Goal: Information Seeking & Learning: Check status

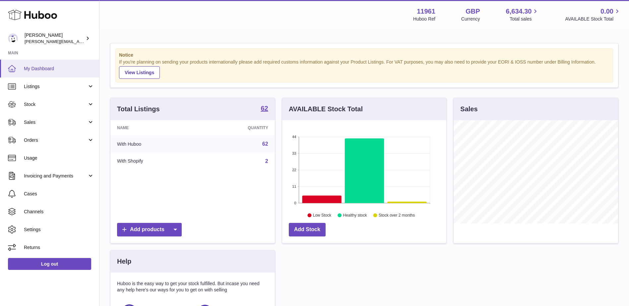
scroll to position [103, 164]
click at [52, 142] on span "Orders" at bounding box center [55, 140] width 63 height 6
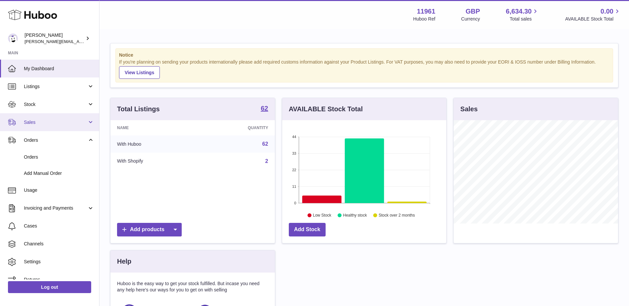
click at [57, 125] on span "Sales" at bounding box center [55, 122] width 63 height 6
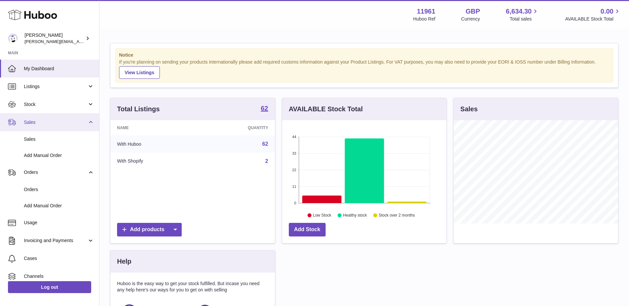
click at [57, 125] on span "Sales" at bounding box center [55, 122] width 63 height 6
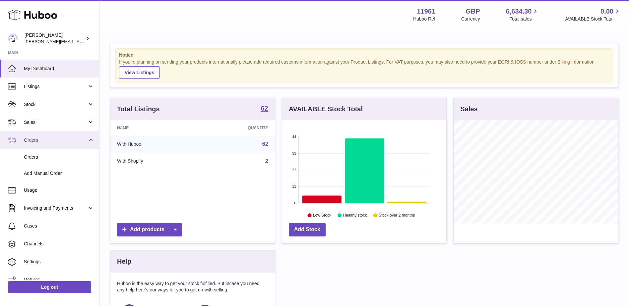
click at [54, 141] on span "Orders" at bounding box center [55, 140] width 63 height 6
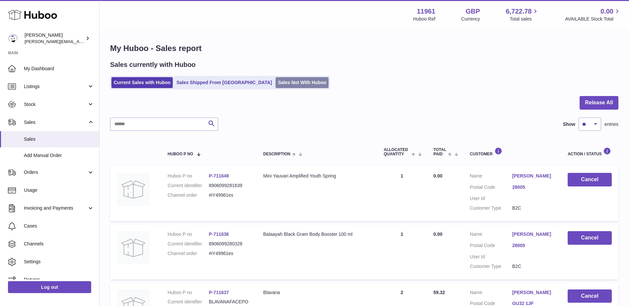
click at [275, 81] on link "Sales Not With Huboo" at bounding box center [301, 82] width 53 height 11
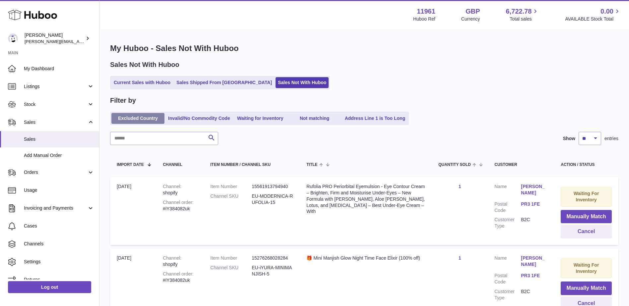
click at [143, 114] on link "Excluded Country" at bounding box center [137, 118] width 53 height 11
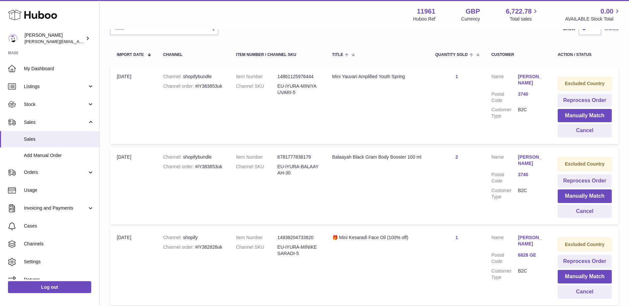
scroll to position [133, 0]
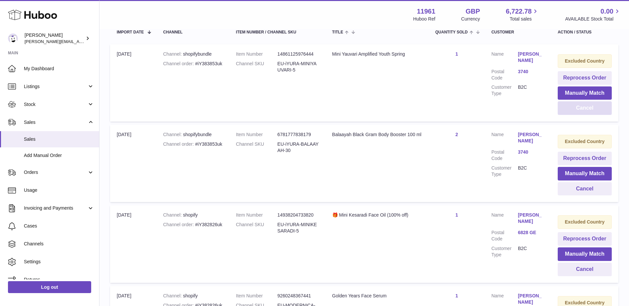
click at [571, 105] on button "Cancel" at bounding box center [585, 108] width 54 height 14
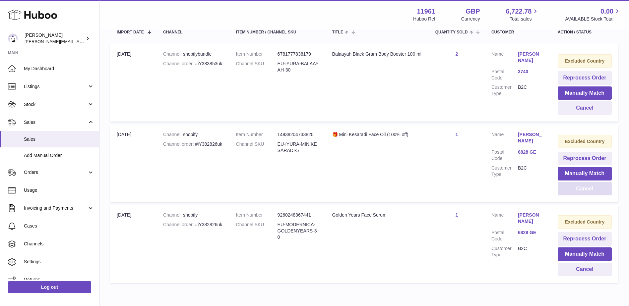
click at [566, 190] on button "Cancel" at bounding box center [585, 189] width 54 height 14
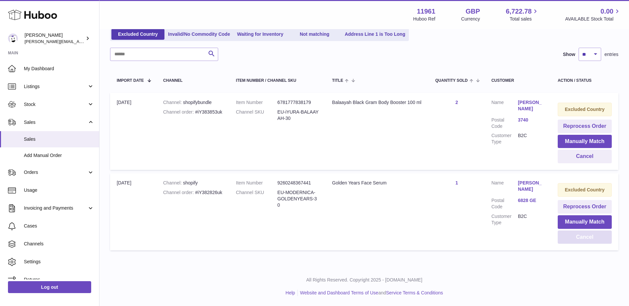
scroll to position [84, 0]
click at [579, 236] on button "Cancel" at bounding box center [585, 238] width 54 height 14
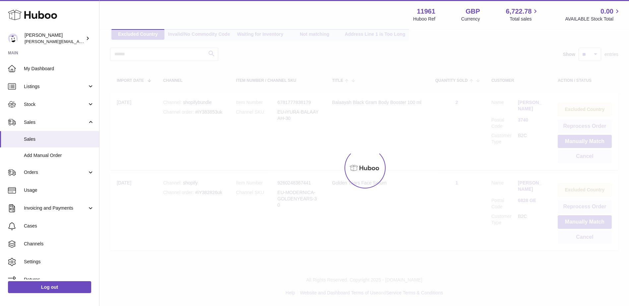
scroll to position [4, 0]
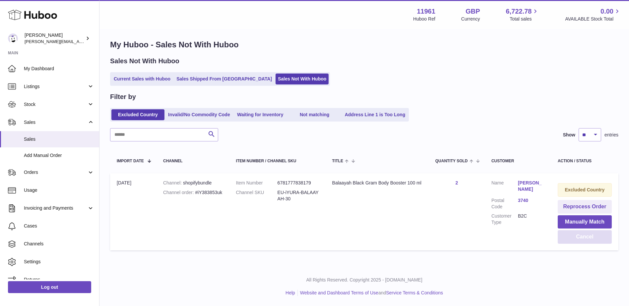
drag, startPoint x: 573, startPoint y: 238, endPoint x: 570, endPoint y: 238, distance: 3.3
click at [573, 238] on button "Cancel" at bounding box center [585, 237] width 54 height 14
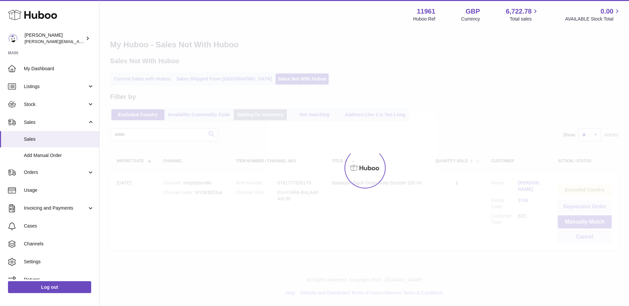
scroll to position [0, 0]
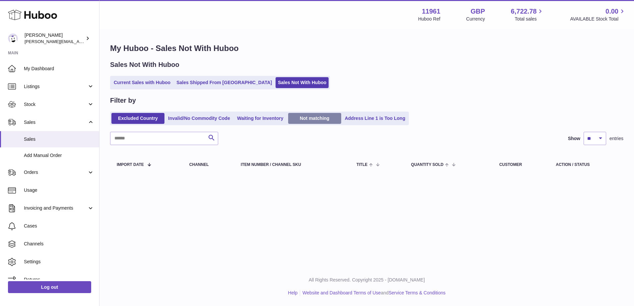
click at [314, 116] on link "Not matching" at bounding box center [314, 118] width 53 height 11
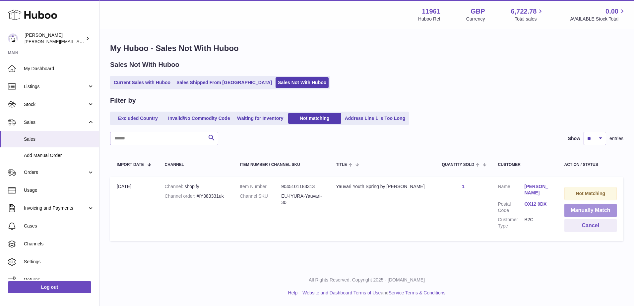
click at [583, 204] on button "Manually Match" at bounding box center [590, 211] width 53 height 14
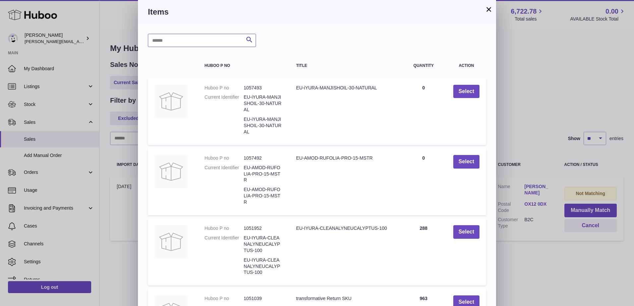
click at [156, 37] on input "text" at bounding box center [202, 40] width 108 height 13
type input "*******"
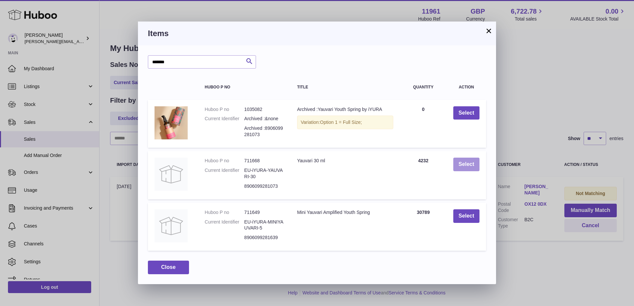
click at [455, 166] on button "Select" at bounding box center [466, 165] width 26 height 14
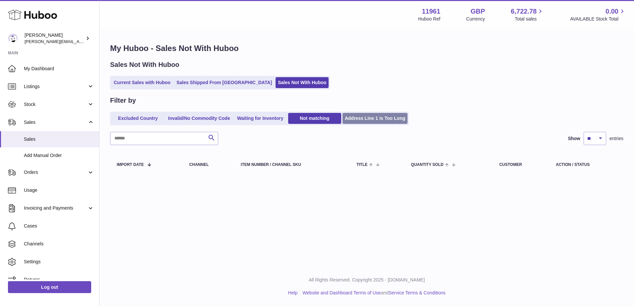
click at [372, 118] on link "Address Line 1 is Too Long" at bounding box center [374, 118] width 65 height 11
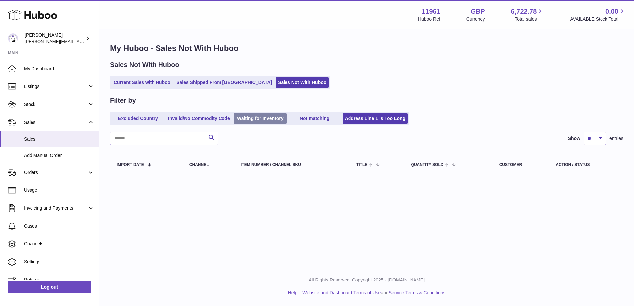
click at [255, 119] on link "Waiting for Inventory" at bounding box center [260, 118] width 53 height 11
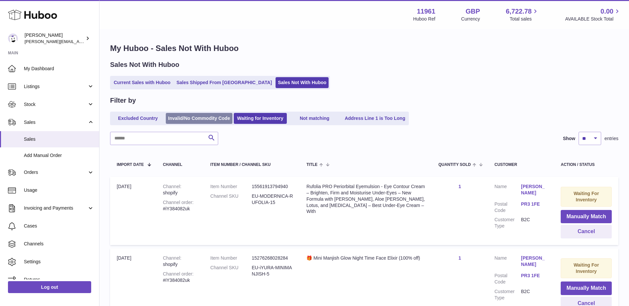
click at [209, 118] on link "Invalid/No Commodity Code" at bounding box center [199, 118] width 67 height 11
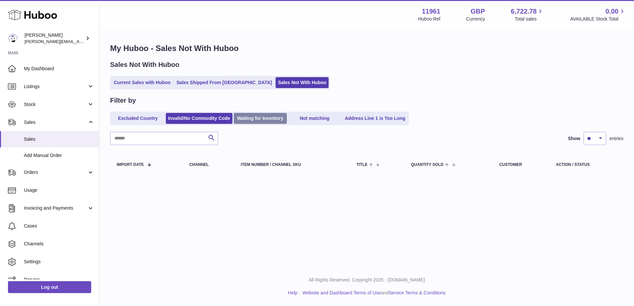
click at [245, 120] on link "Waiting for Inventory" at bounding box center [260, 118] width 53 height 11
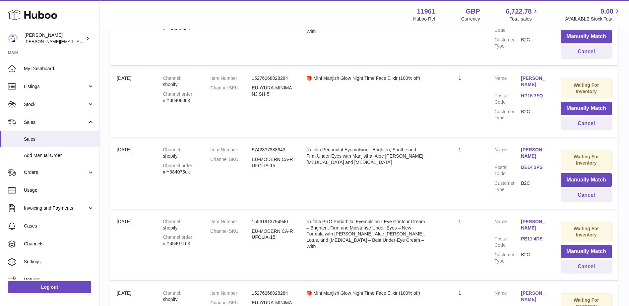
scroll to position [259, 0]
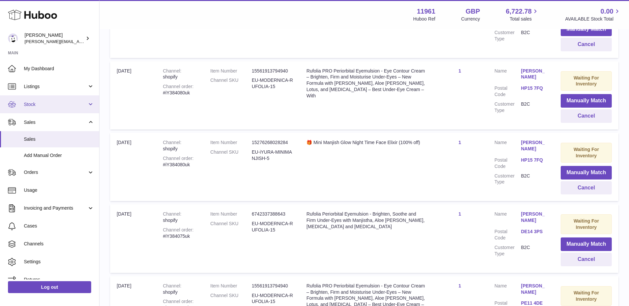
click at [38, 103] on span "Stock" at bounding box center [55, 104] width 63 height 6
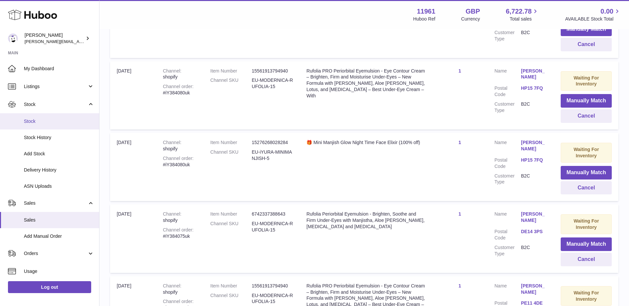
click at [41, 120] on span "Stock" at bounding box center [59, 121] width 70 height 6
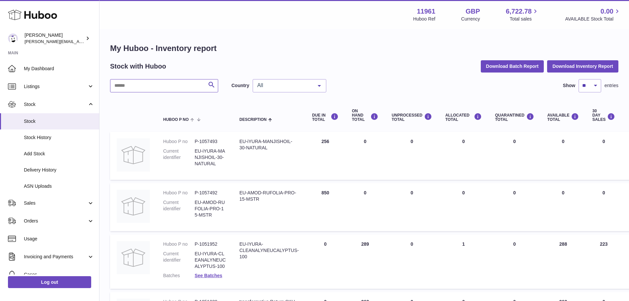
click at [178, 80] on input "text" at bounding box center [164, 85] width 108 height 13
type input "*******"
